Goal: Check status: Check status

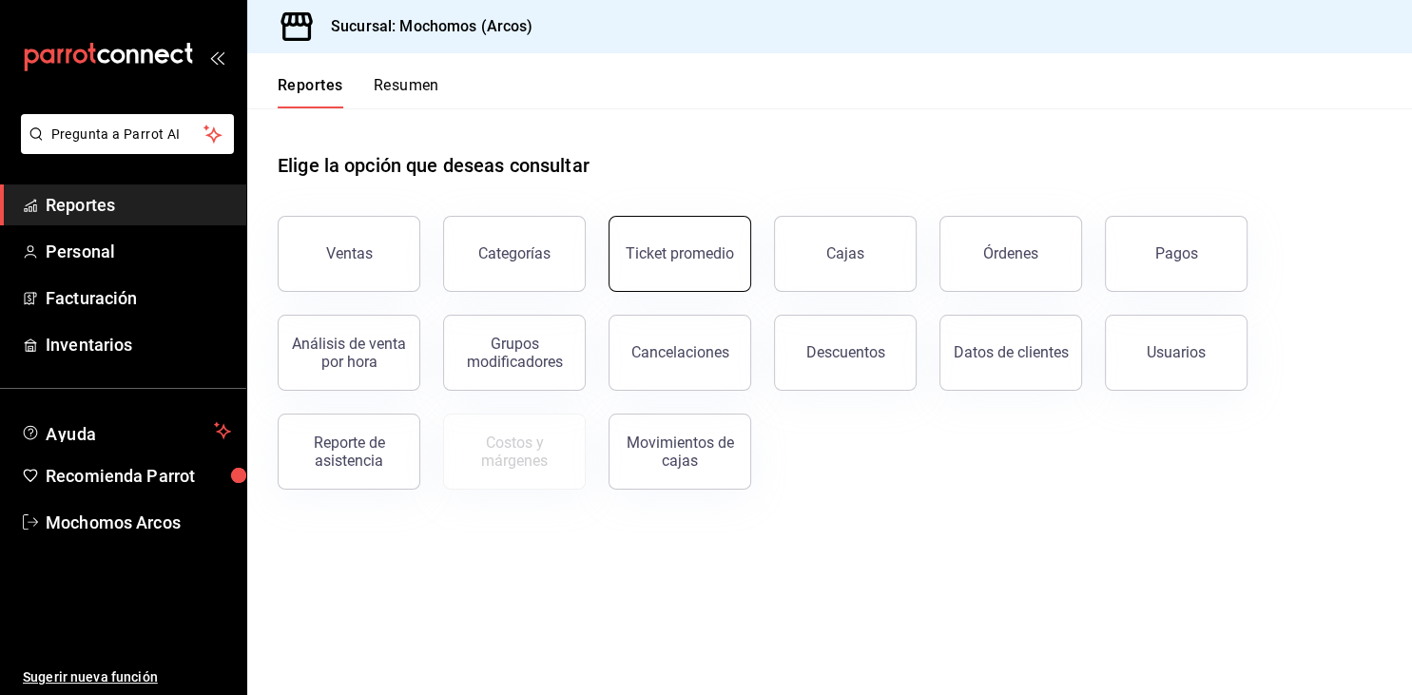
click at [673, 234] on button "Ticket promedio" at bounding box center [679, 254] width 143 height 76
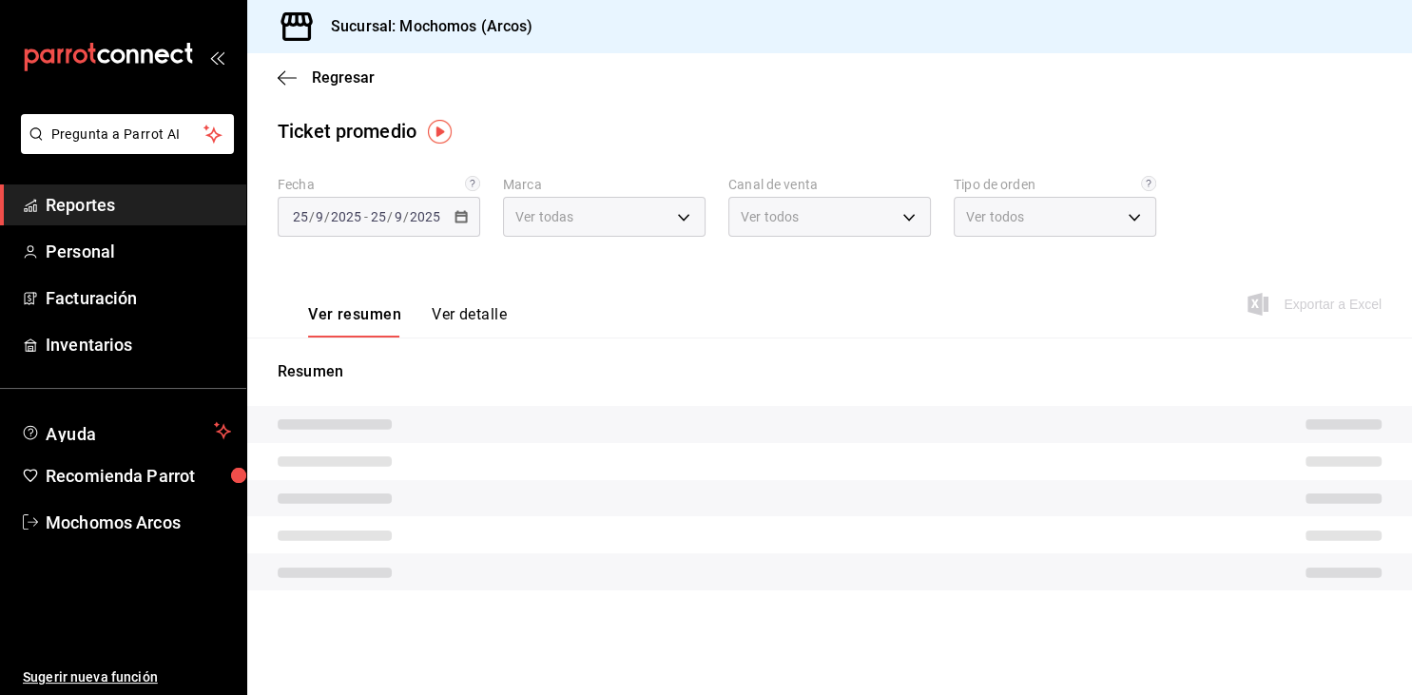
type input "dd36a3dd-8c35-4563-bc3a-0ae6137ce787"
type input "PARROT,UBER_EATS,RAPPI,DIDI_FOOD,ONLINE"
type input "c6b8ee8d-4955-4723-bae1-372b147e207b,27be71f3-ce18-4cfa-bd3b-e966efc6a73f,EXTER…"
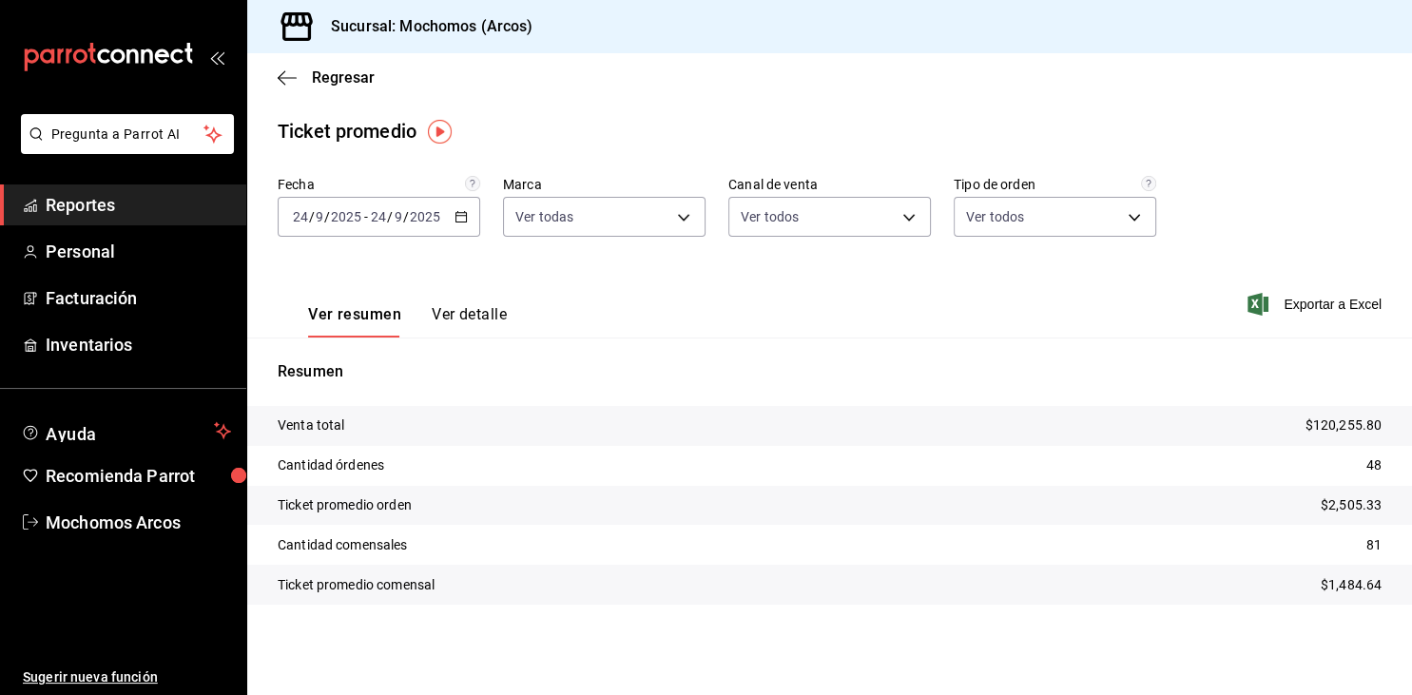
click at [67, 207] on span "Reportes" at bounding box center [138, 205] width 185 height 26
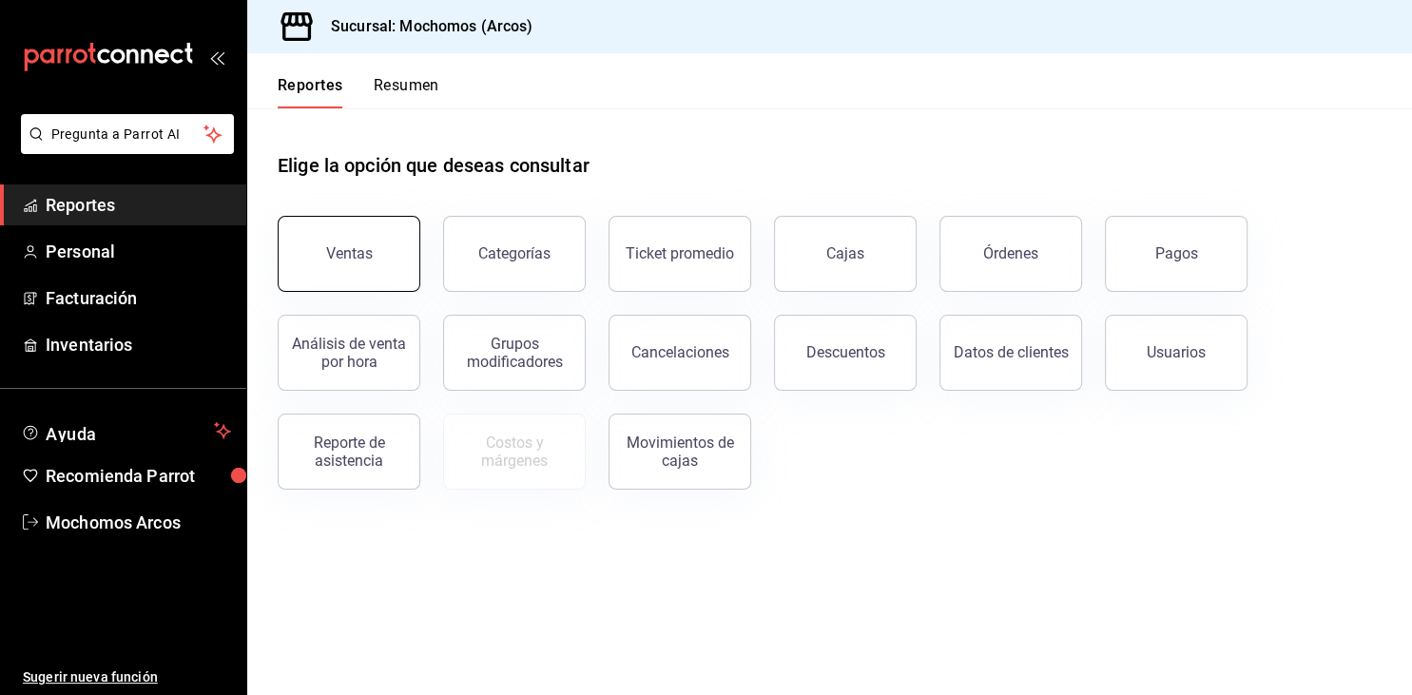
click at [395, 251] on button "Ventas" at bounding box center [349, 254] width 143 height 76
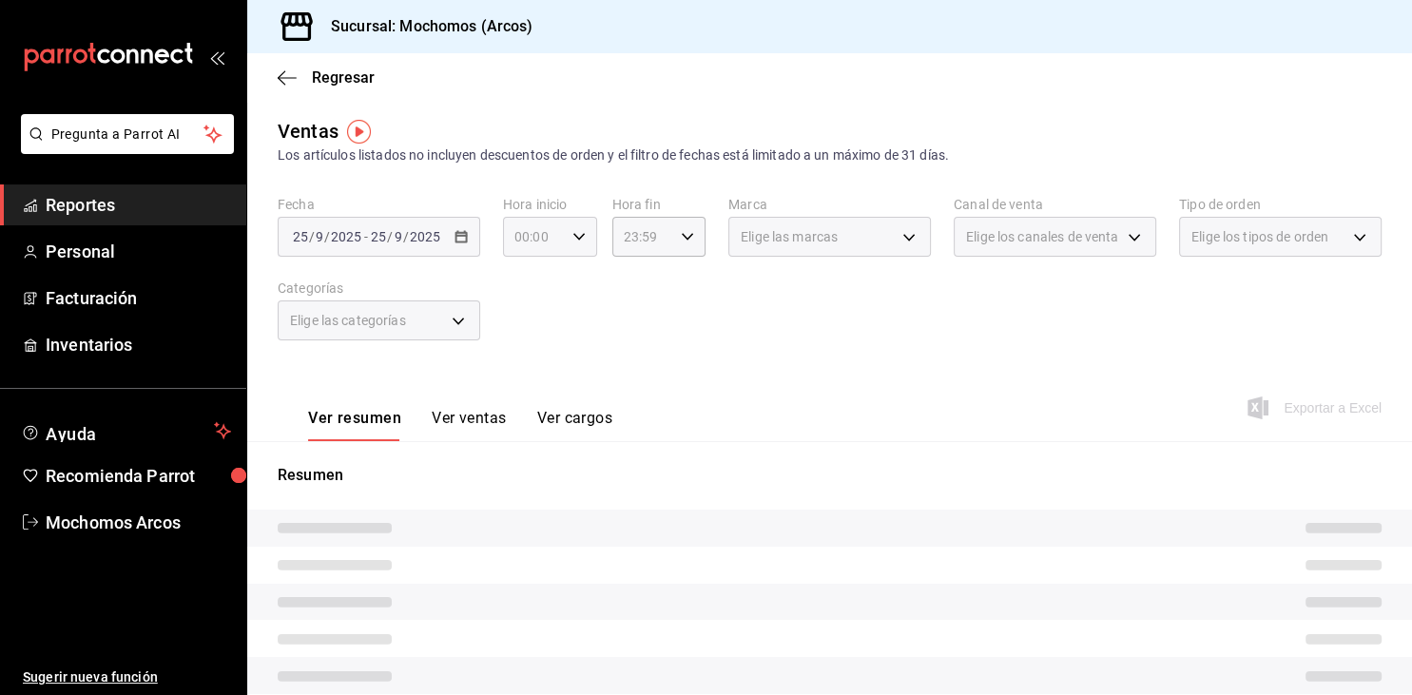
click at [534, 243] on input "00:00" at bounding box center [534, 237] width 62 height 38
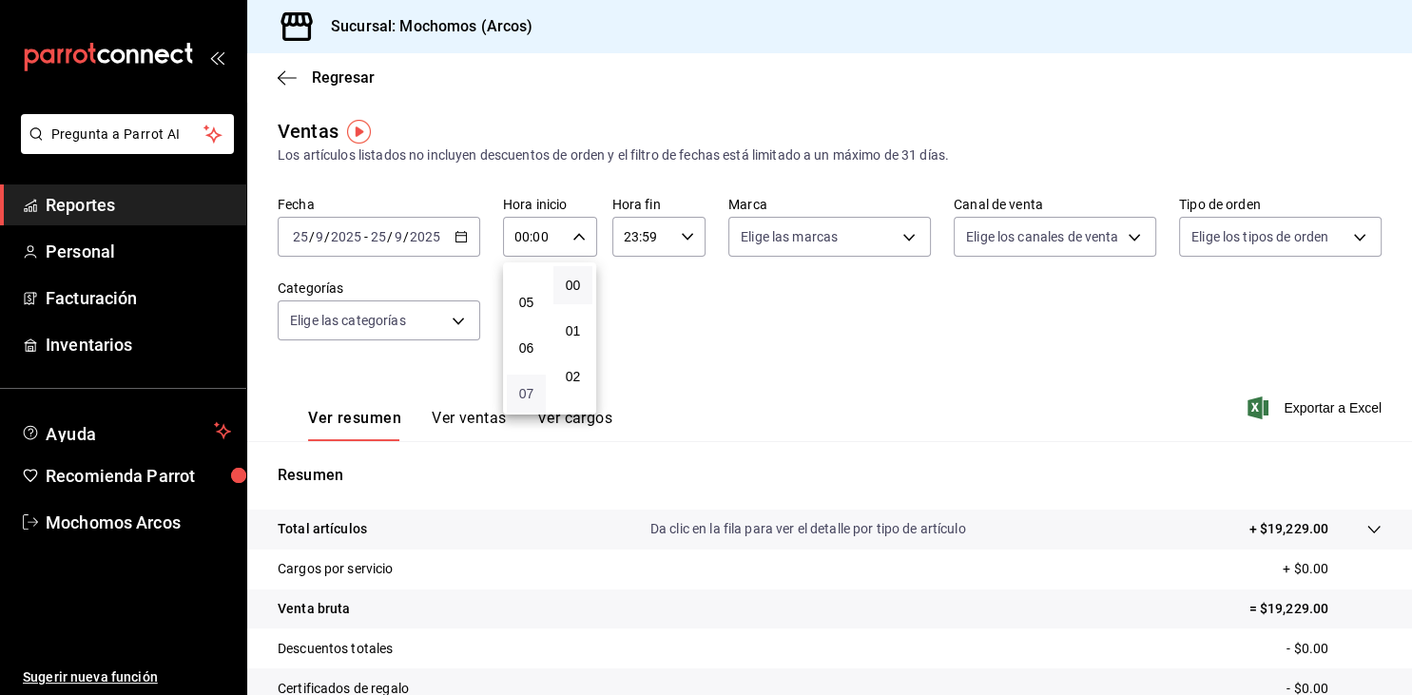
scroll to position [191, 0]
click at [519, 328] on span "05" at bounding box center [526, 322] width 16 height 15
type input "05:00"
click at [662, 242] on div at bounding box center [706, 347] width 1412 height 695
click at [662, 242] on input "23:59" at bounding box center [643, 237] width 62 height 38
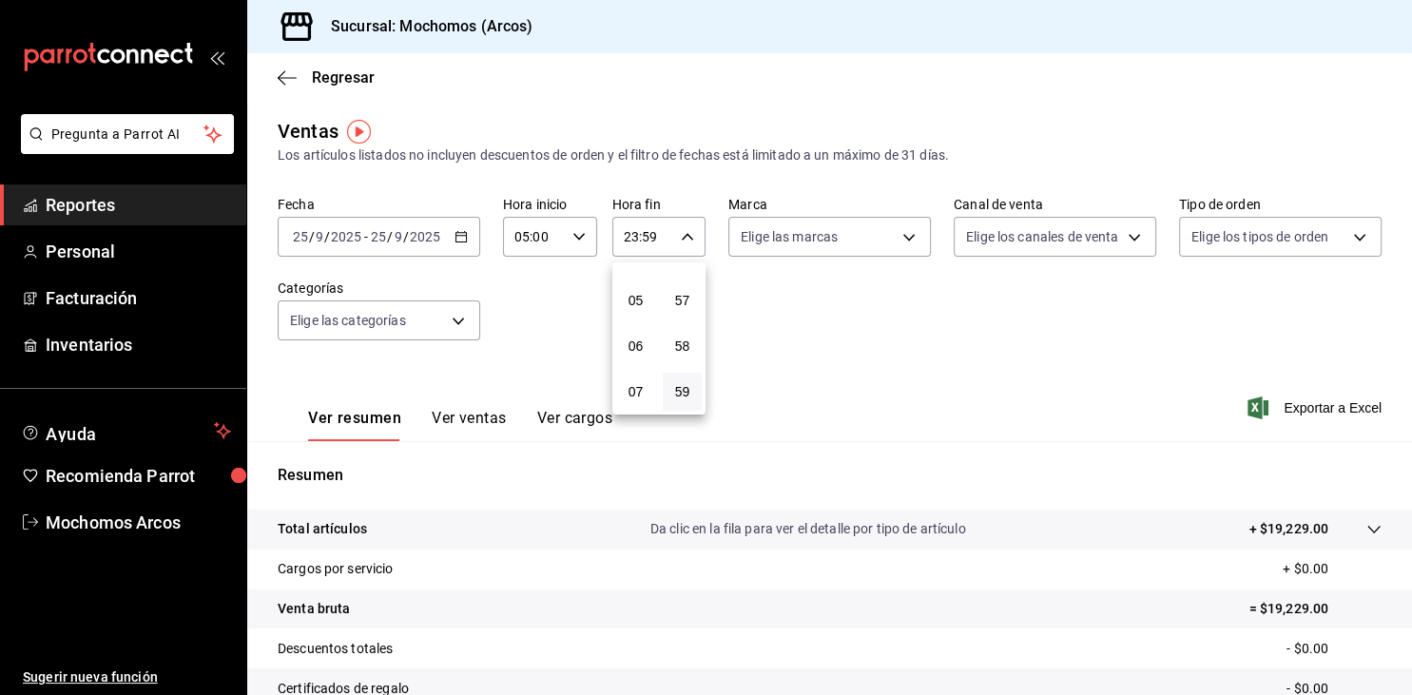
scroll to position [117, 0]
click at [633, 313] on span "03" at bounding box center [635, 305] width 16 height 15
type input "03:59"
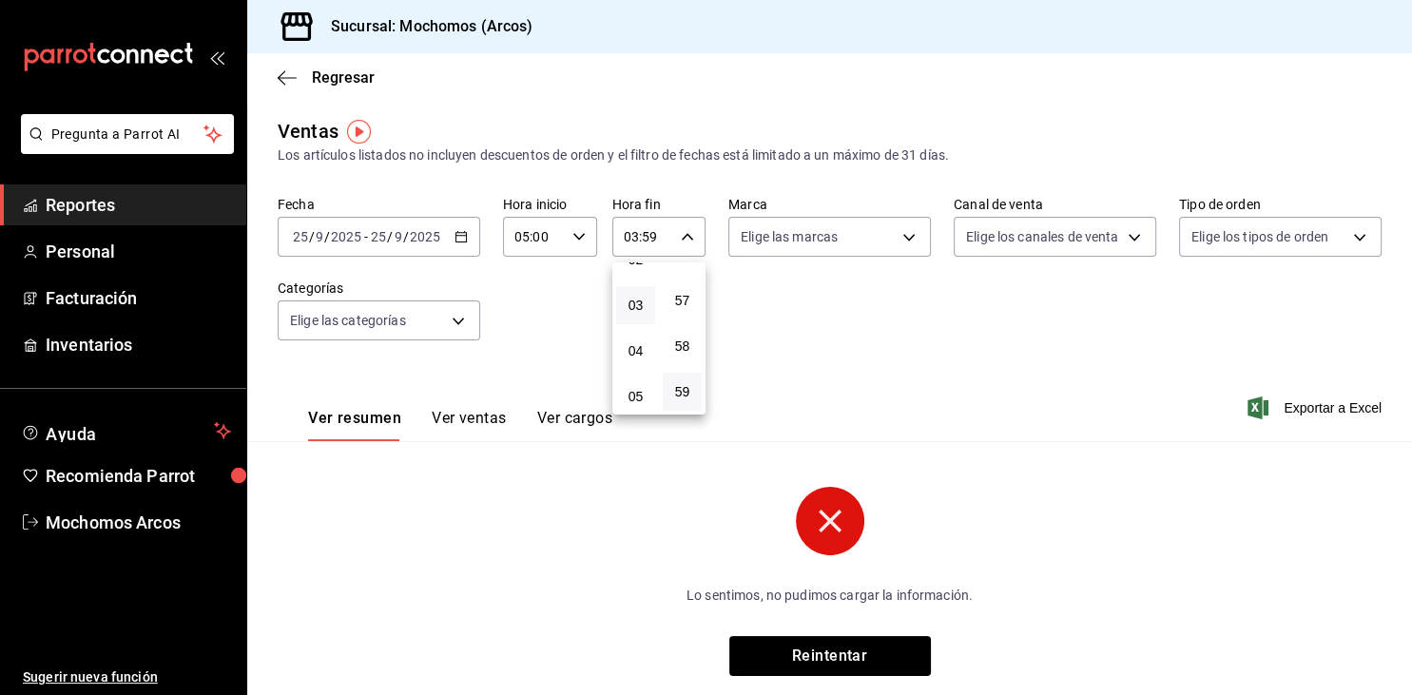
click at [453, 237] on div at bounding box center [706, 347] width 1412 height 695
click at [453, 231] on div "[DATE] [DATE] - [DATE] [DATE]" at bounding box center [379, 237] width 202 height 40
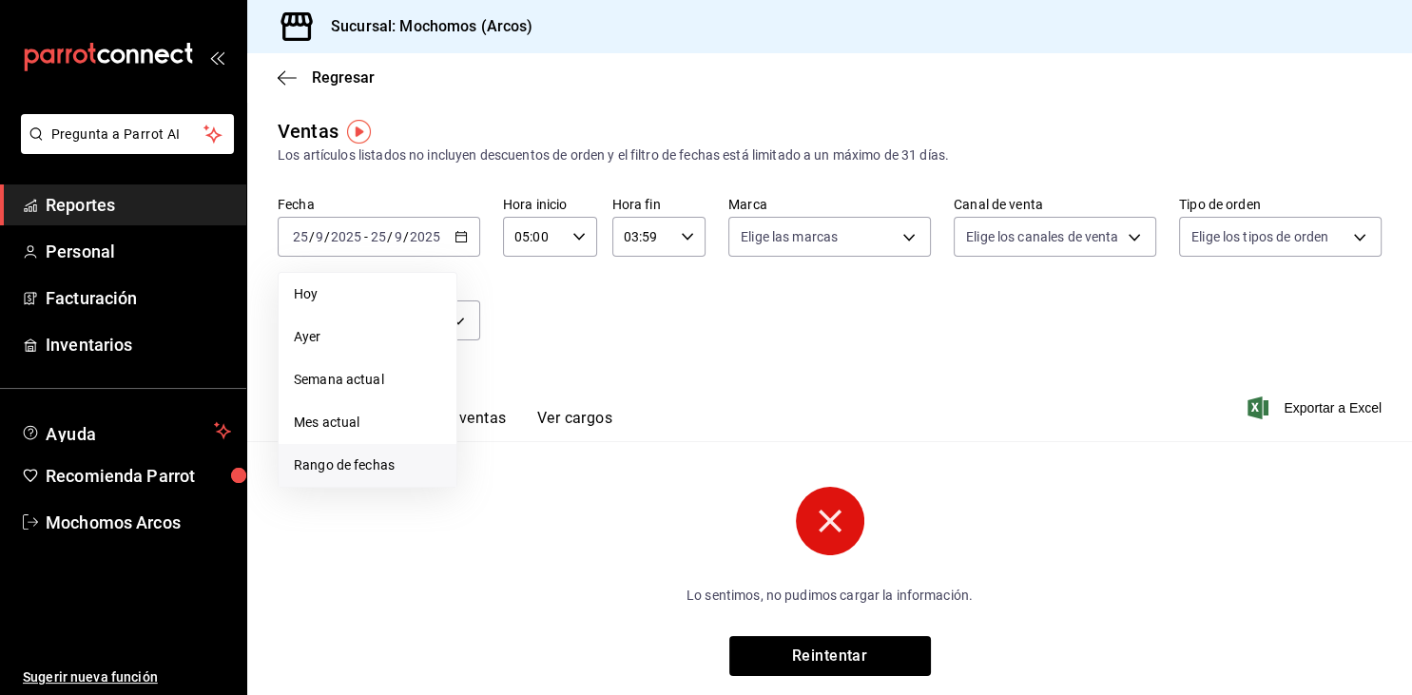
click at [342, 461] on span "Rango de fechas" at bounding box center [367, 465] width 147 height 20
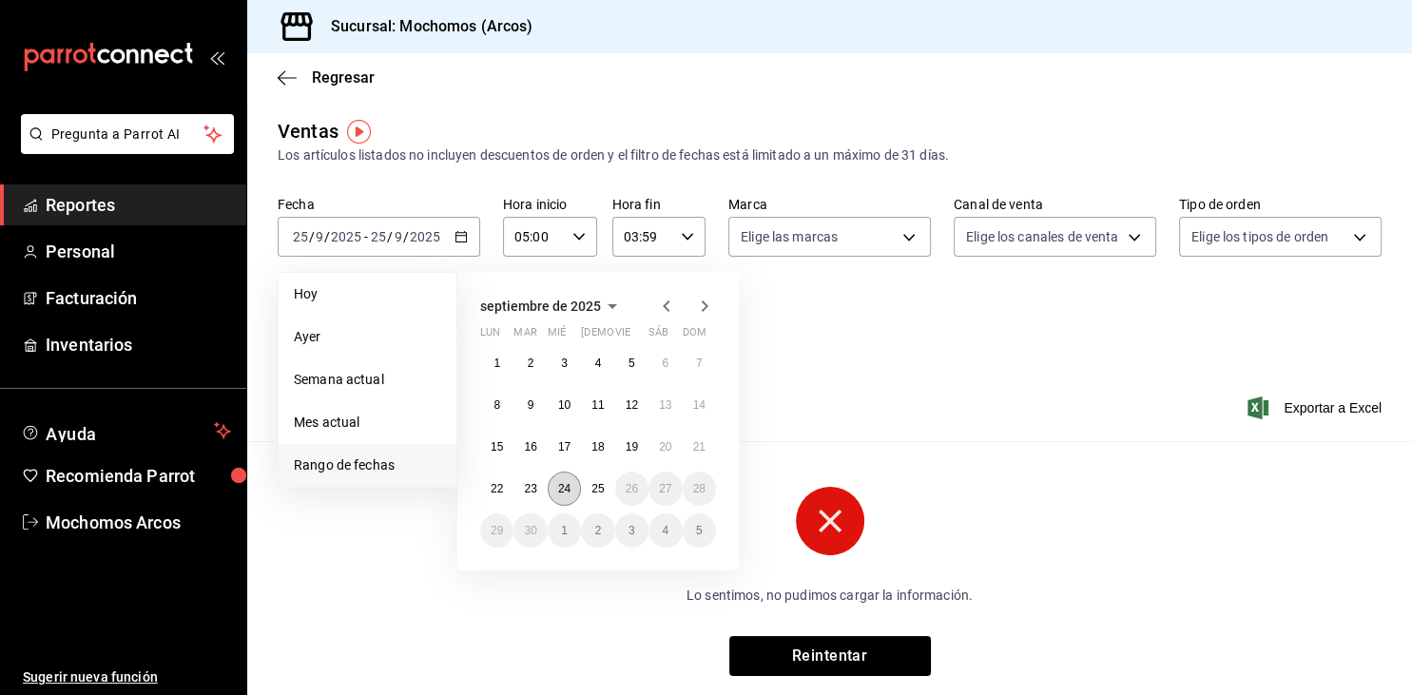
click at [570, 490] on abbr "24" at bounding box center [564, 488] width 12 height 13
click at [603, 492] on abbr "25" at bounding box center [597, 488] width 12 height 13
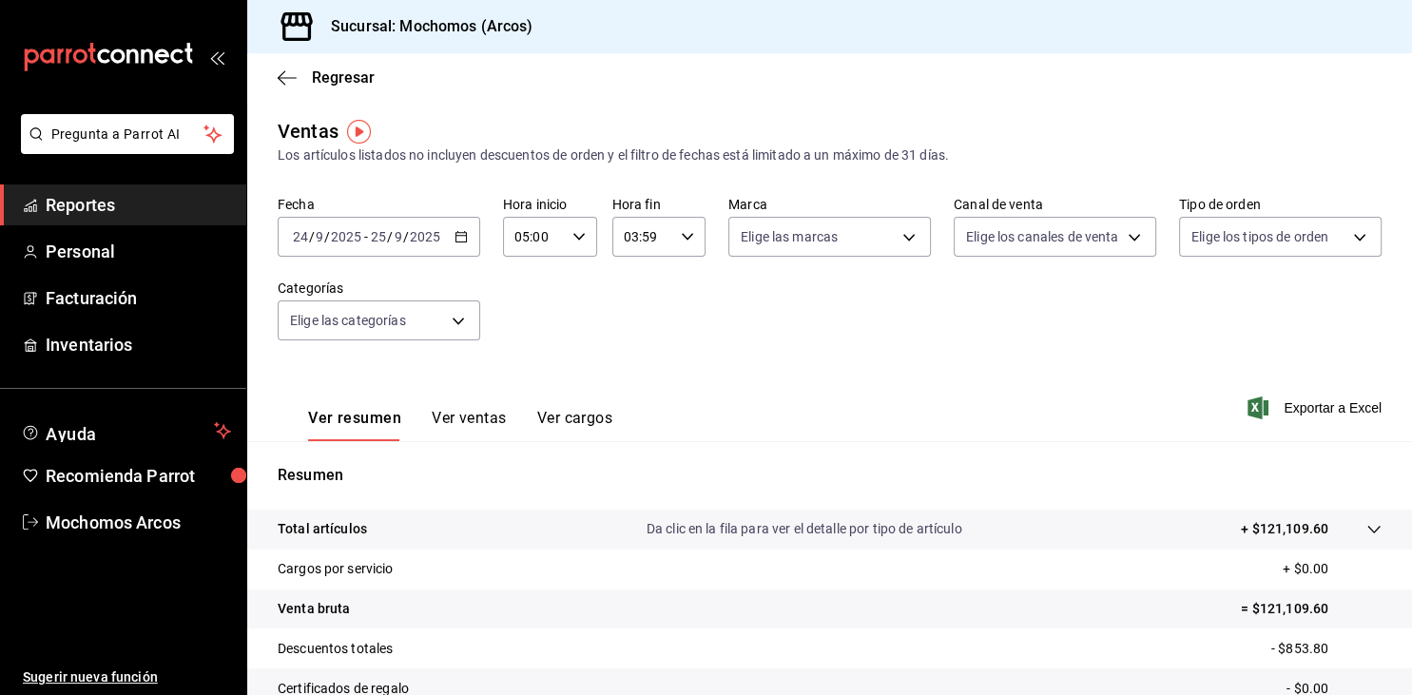
click at [453, 252] on div "[DATE] [DATE] - [DATE] [DATE]" at bounding box center [379, 237] width 202 height 40
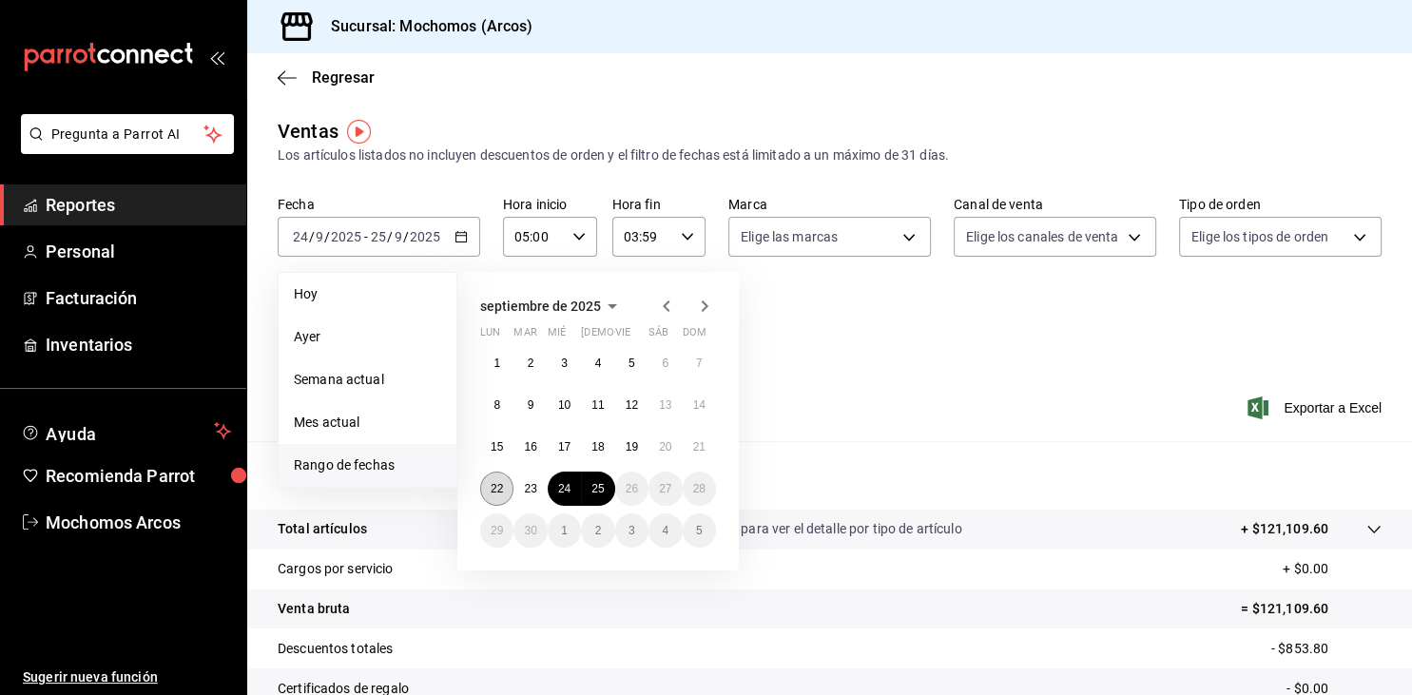
click at [497, 493] on abbr "22" at bounding box center [497, 488] width 12 height 13
click at [606, 498] on button "25" at bounding box center [597, 489] width 33 height 34
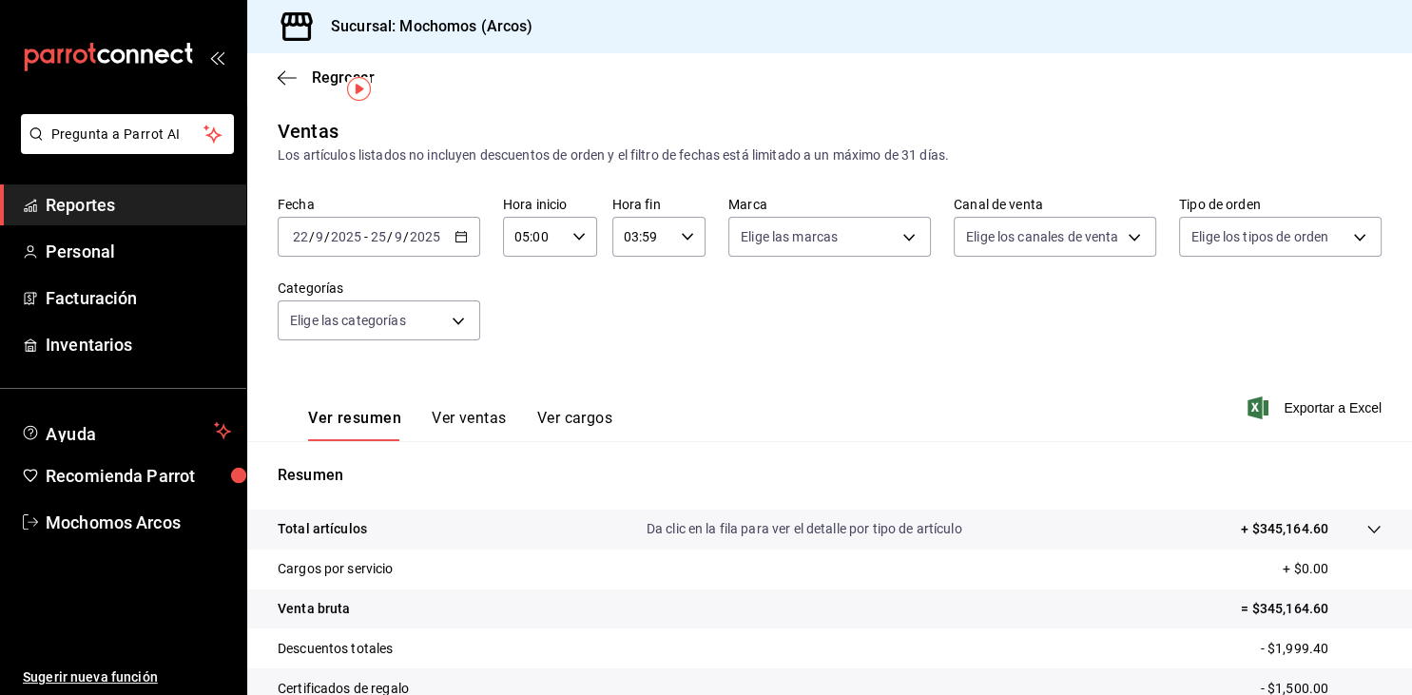
scroll to position [216, 0]
